Goal: Transaction & Acquisition: Purchase product/service

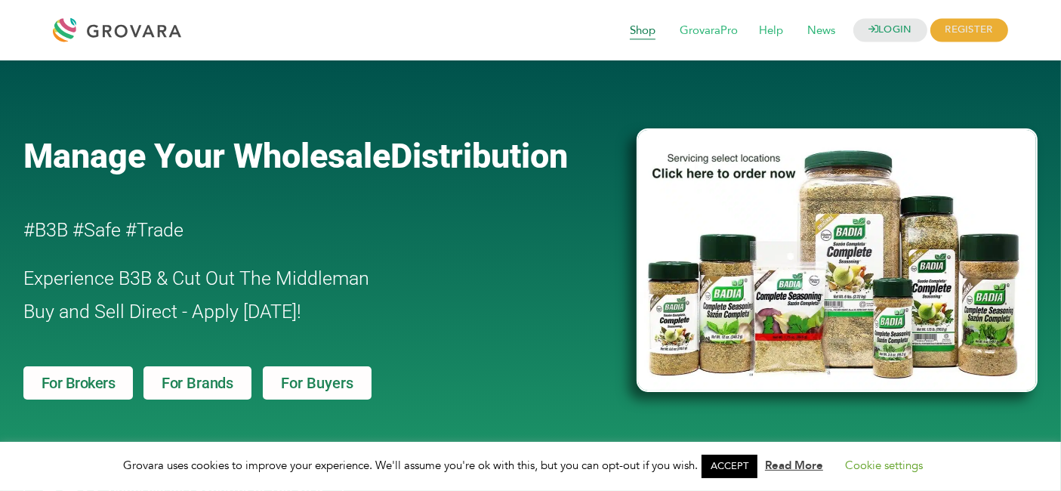
click at [640, 33] on span "Shop" at bounding box center [642, 31] width 47 height 29
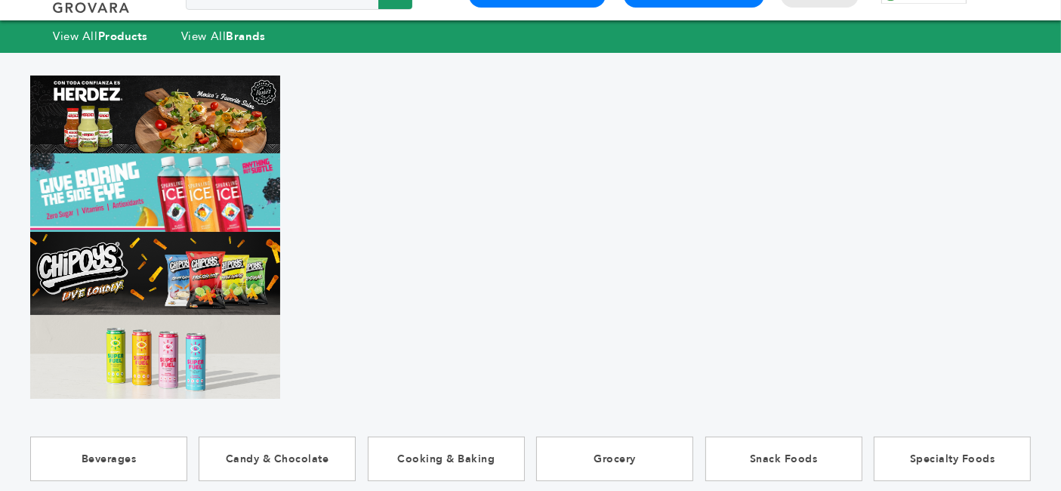
click at [237, 357] on img at bounding box center [155, 356] width 250 height 83
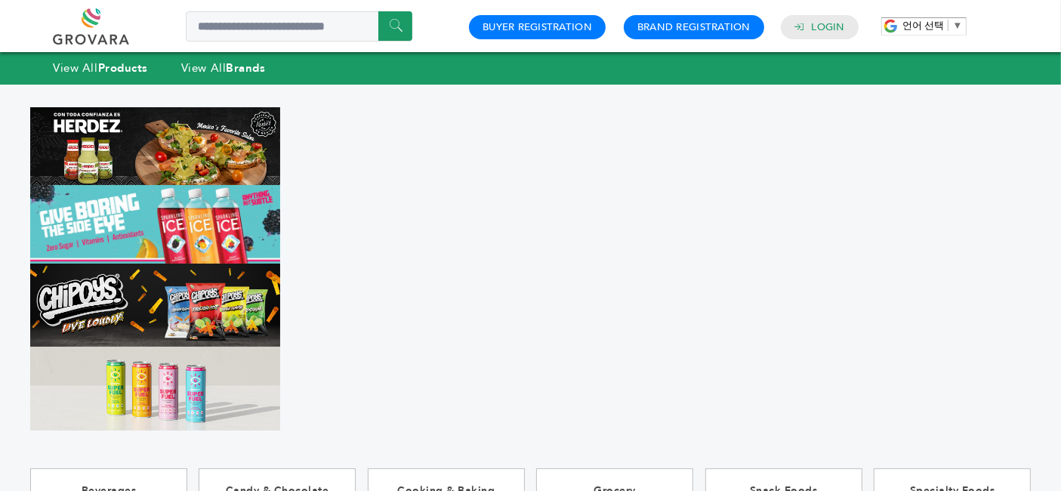
click at [178, 369] on img at bounding box center [155, 388] width 250 height 83
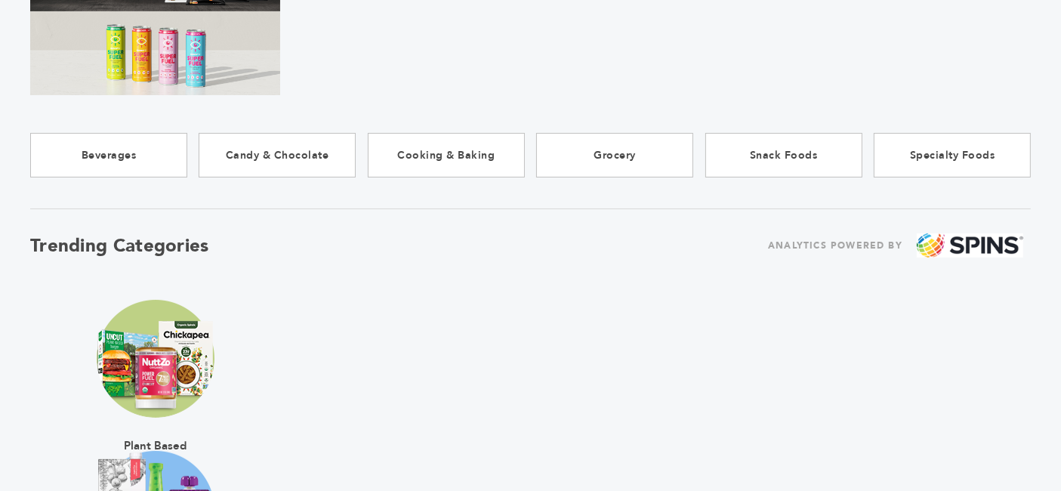
scroll to position [168, 0]
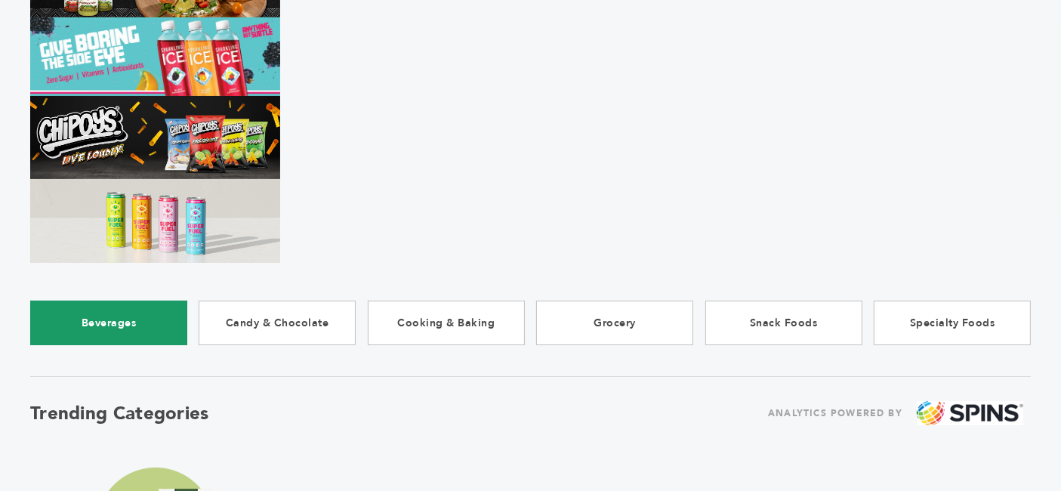
click at [101, 316] on link "Beverages" at bounding box center [108, 323] width 157 height 45
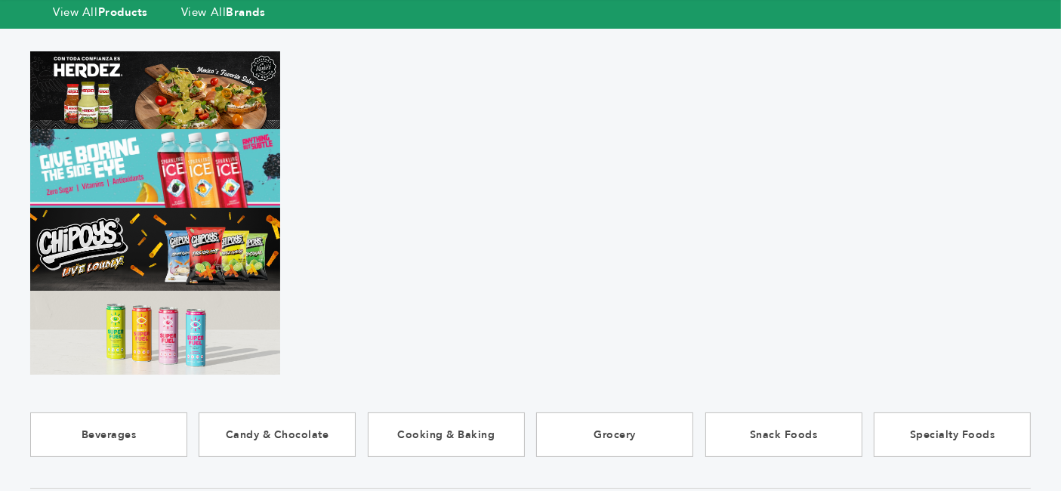
scroll to position [0, 0]
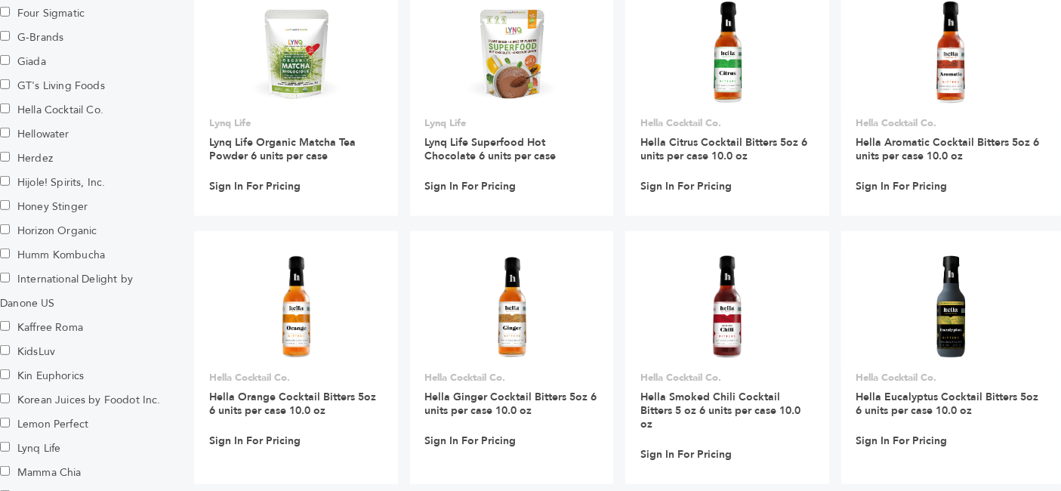
scroll to position [336, 0]
